Goal: Task Accomplishment & Management: Use online tool/utility

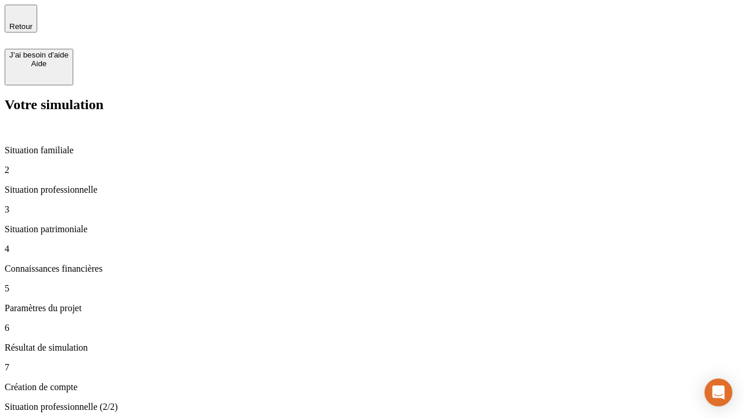
type input "30 000"
type input "40 000"
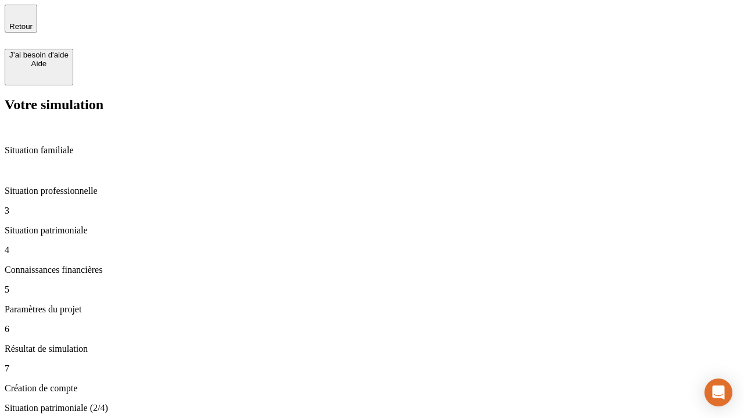
type input "1 100"
type input "20"
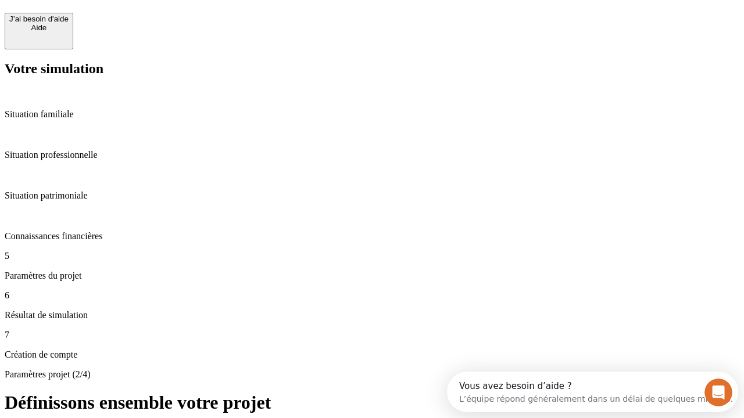
scroll to position [10, 0]
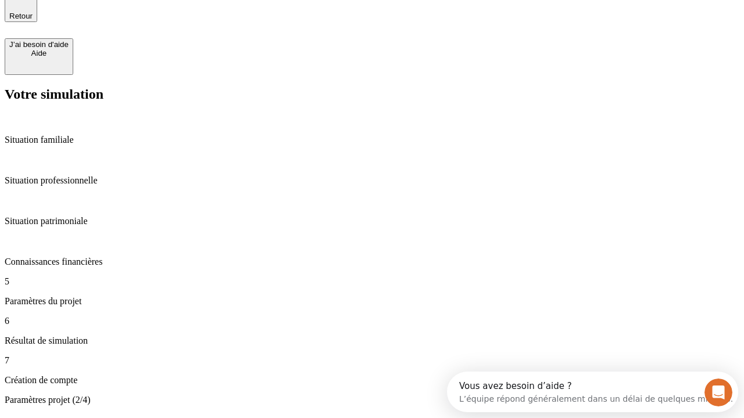
type input "40"
type input "62"
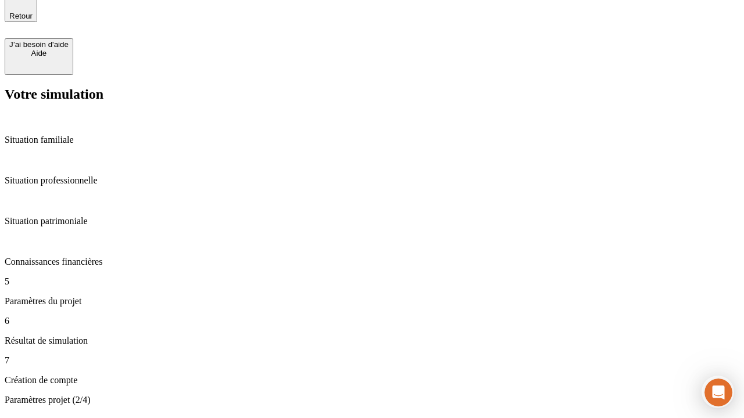
type input "50 000"
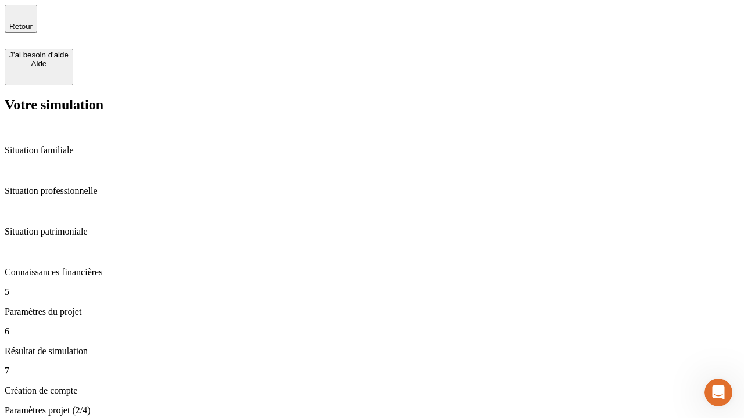
type input "640"
